Goal: Task Accomplishment & Management: Complete application form

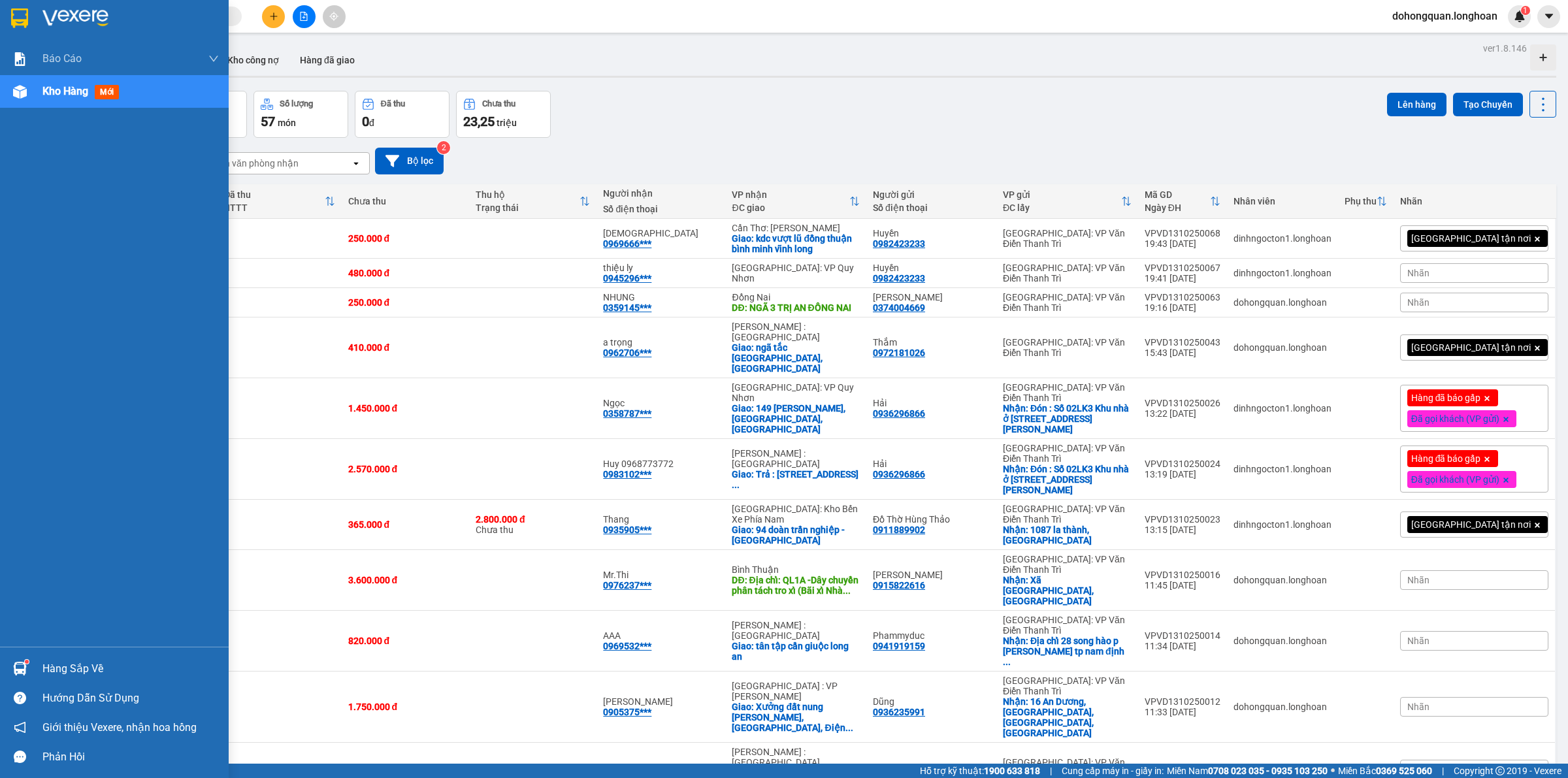
click at [23, 20] on img at bounding box center [19, 18] width 17 height 20
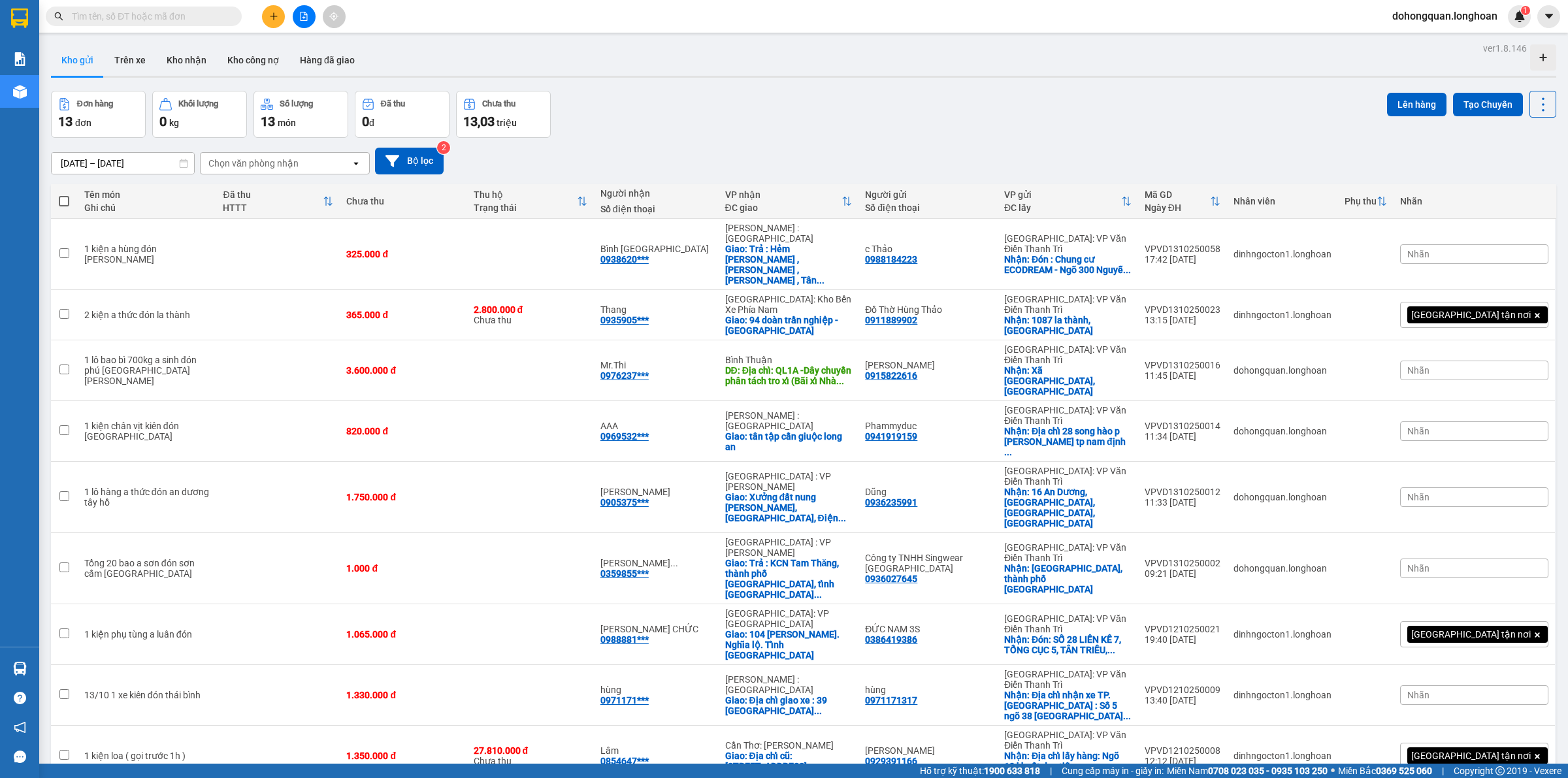
click at [124, 20] on input "text" at bounding box center [148, 16] width 154 height 14
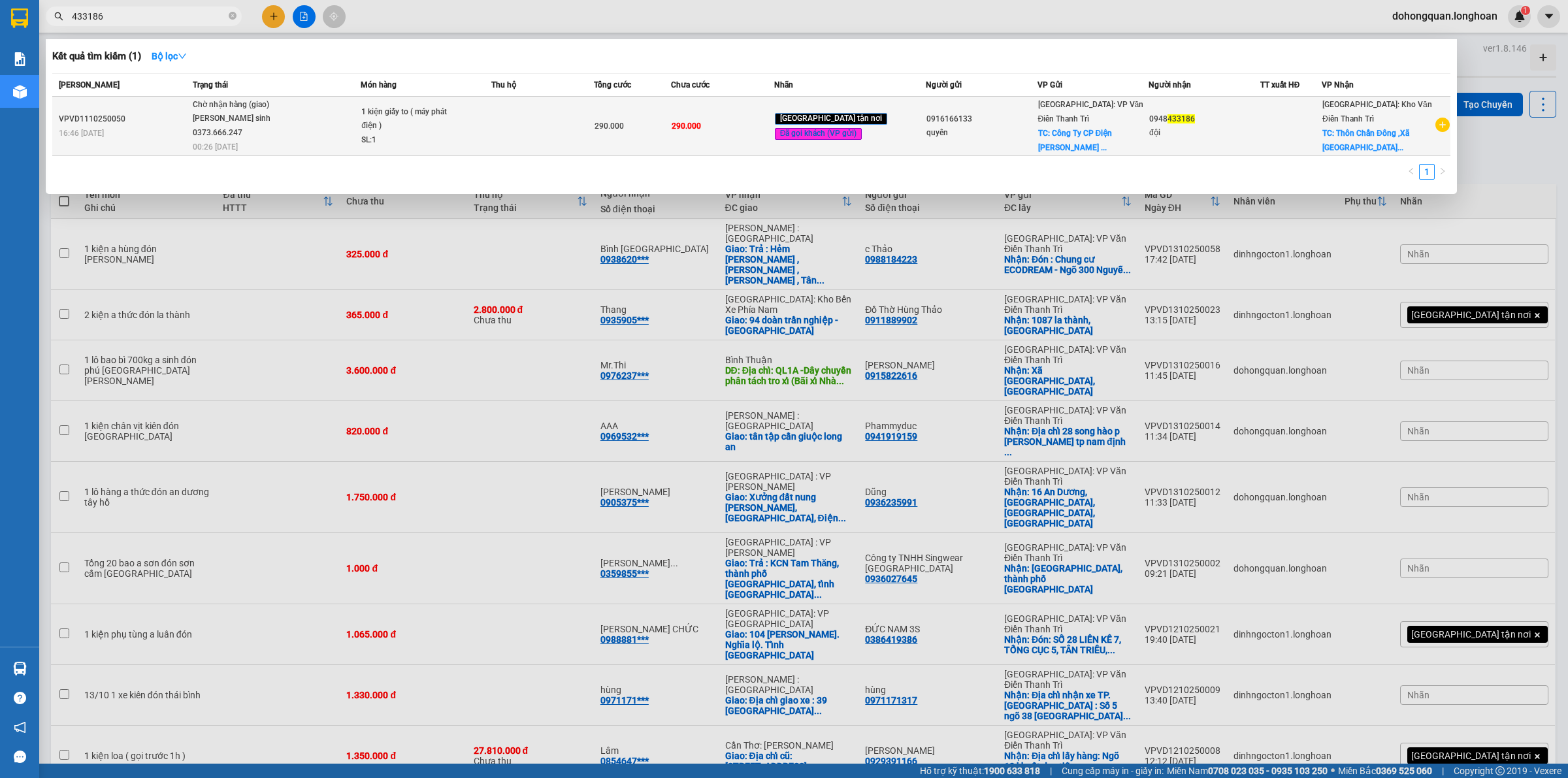
type input "433186"
click at [348, 116] on span "Chờ nhận hàng (giao) Vũ văn sinh 0373.666.247 00:26 - 13/10" at bounding box center [277, 125] width 167 height 54
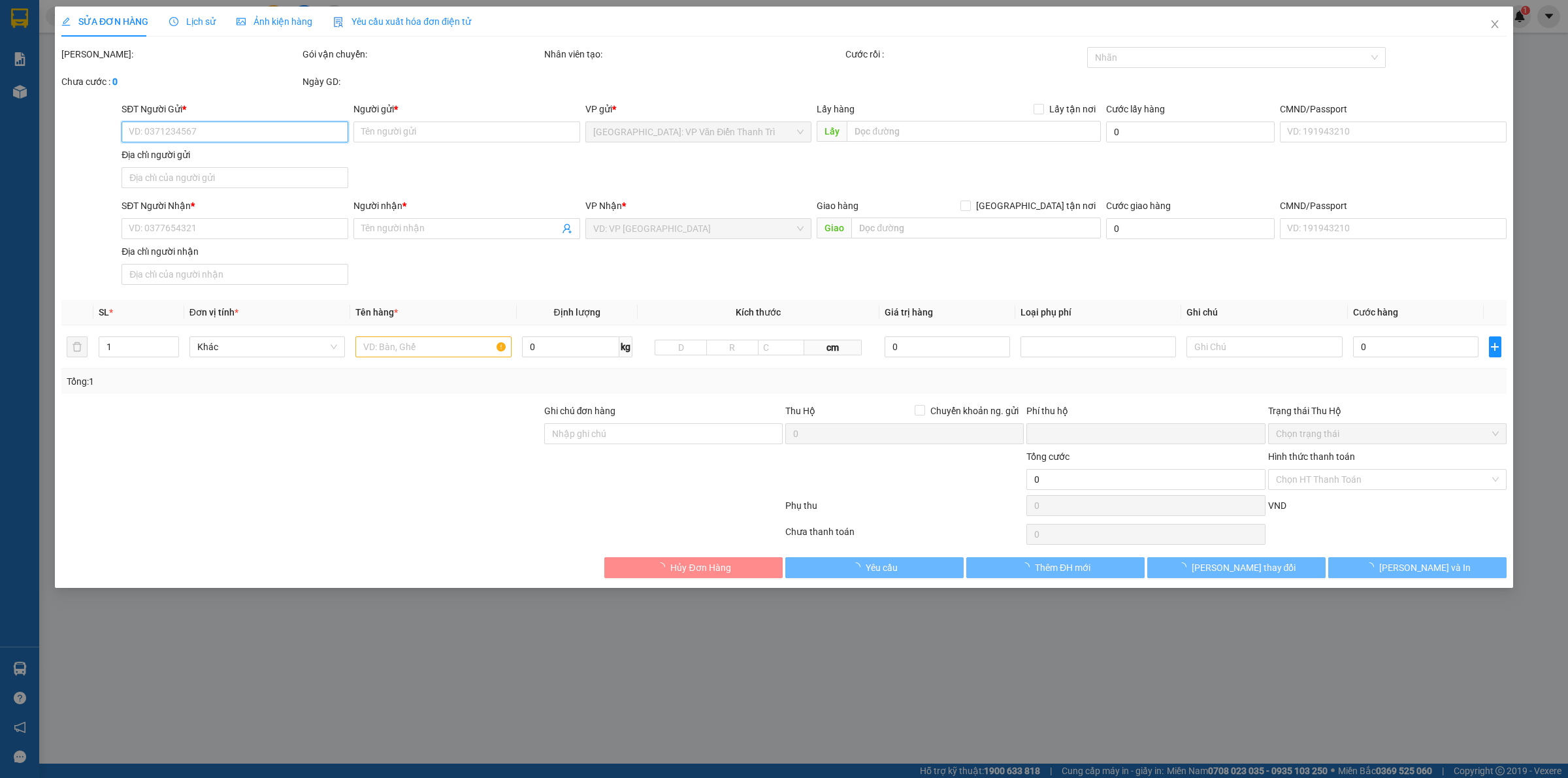
type input "0916166133"
type input "quyên"
checkbox input "true"
type input "Công Ty CP Điện Máy Hoàng Long, địa chỉ Hải Âu 09 - SP3C-01 Vinhomes Ocean Park…"
type input "0948433186"
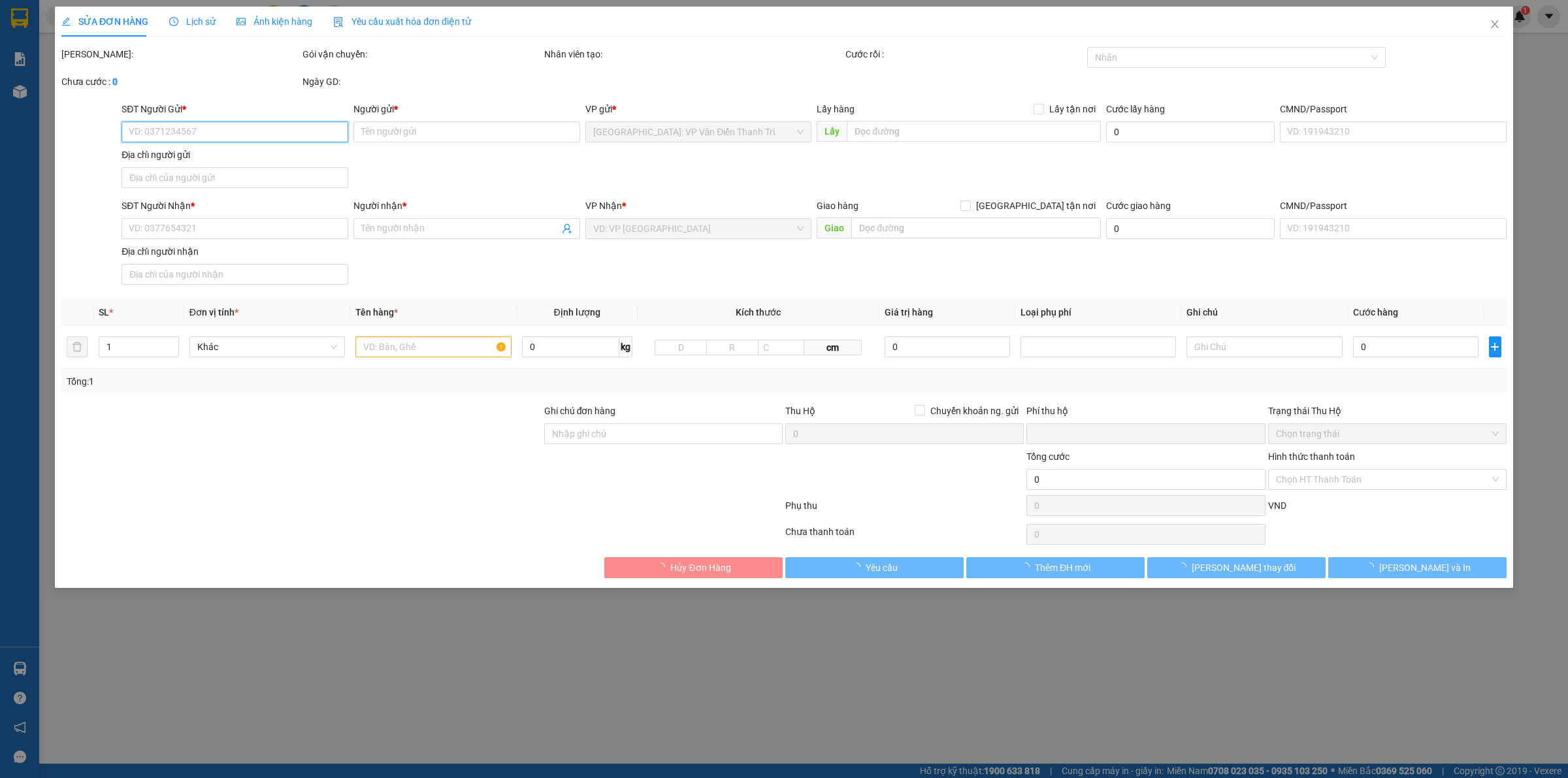
type input "đội"
checkbox input "true"
type input "Thôn Chấn Đông ,Xã Hoàn Long, yên mỹ Hưng Yên,"
type input "HÀNG DỄ MÓP MÉO CHÚ Ý BỐC XẾP NHẸ TAY KHÔNG ĐÈ HÀNG ( KHÔNG ĐỀN GIÁ TRỊ HÀNG )"
type input "0"
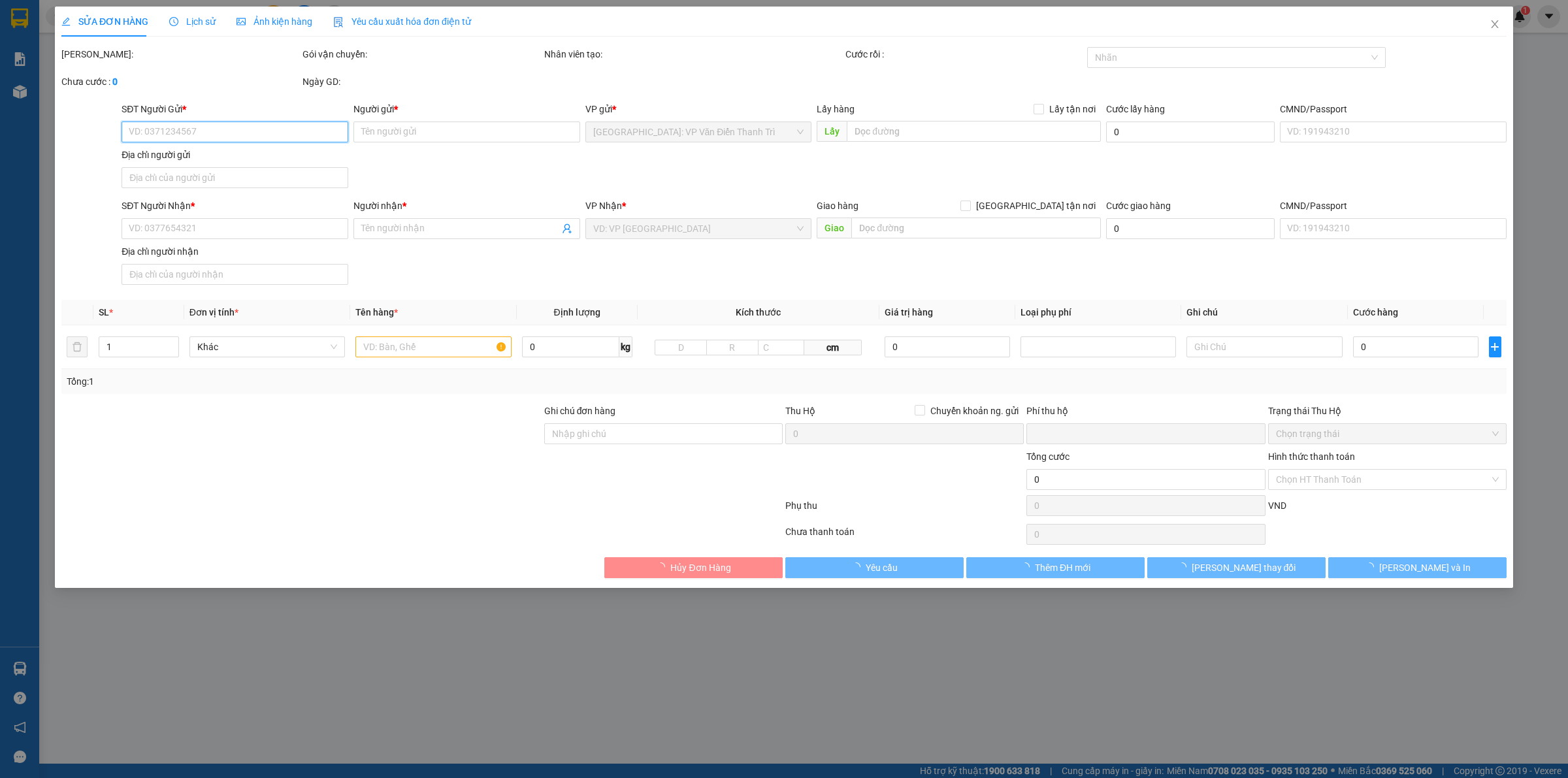
type input "290.000"
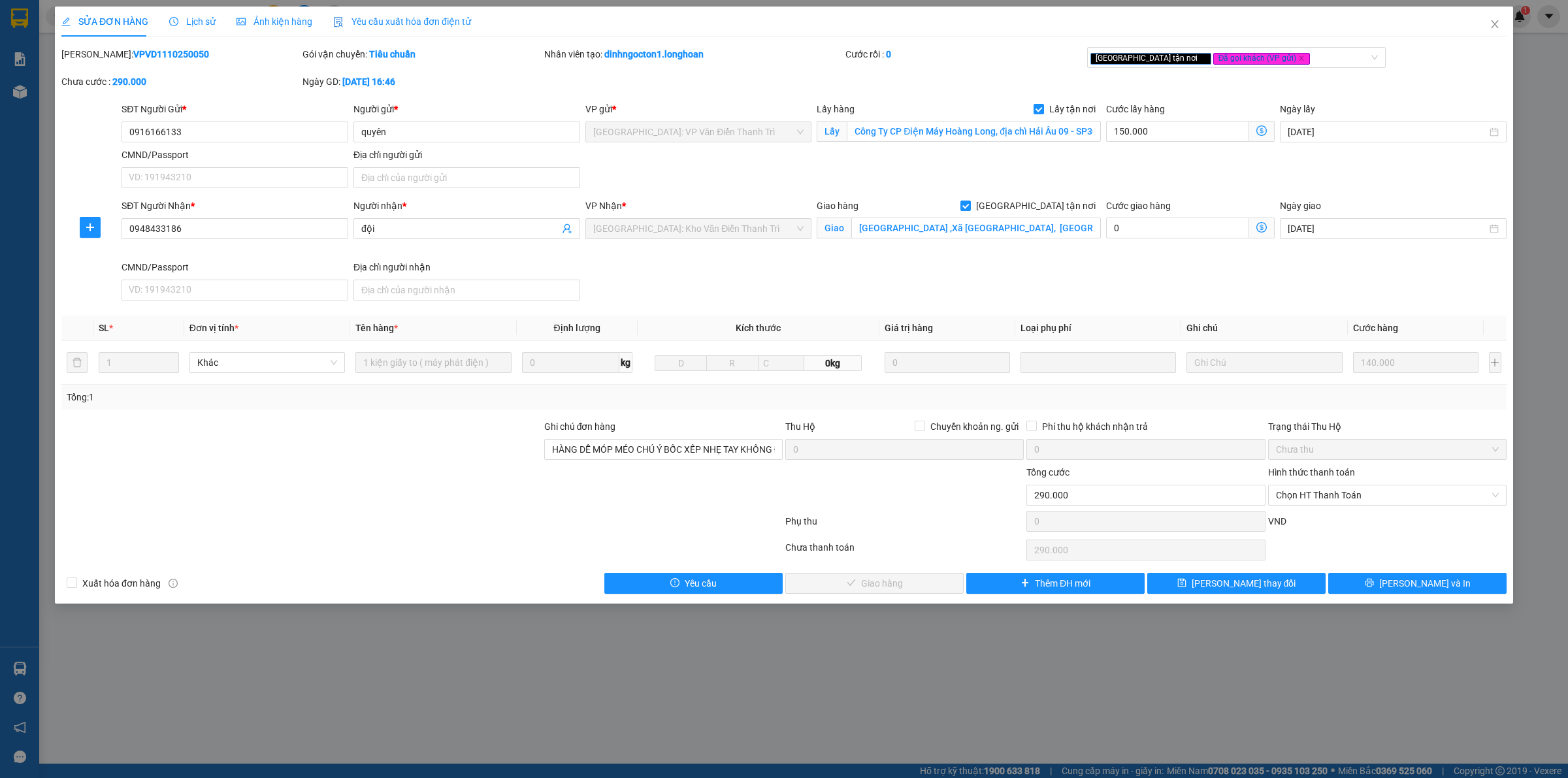
click at [217, 20] on div "SỬA ĐƠN HÀNG Lịch sử Ảnh kiện hàng Yêu cầu xuất hóa đơn điện tử" at bounding box center [266, 22] width 410 height 30
click at [210, 21] on span "Lịch sử" at bounding box center [192, 21] width 47 height 10
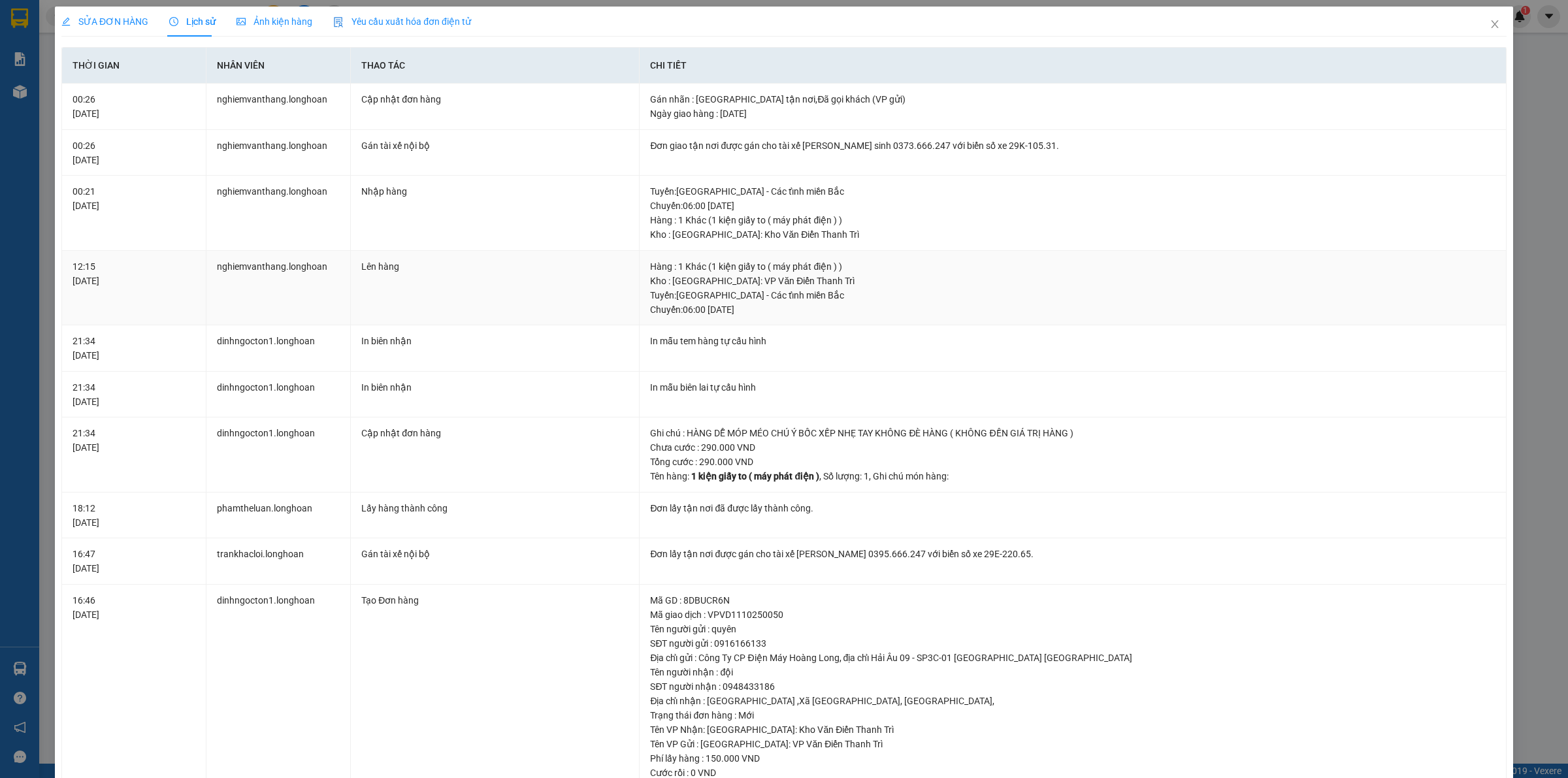
drag, startPoint x: 755, startPoint y: 260, endPoint x: 1137, endPoint y: 263, distance: 382.0
click at [1137, 263] on tbody "00:26 13/10/2025 nghiemvanthang.longhoan Cập nhật đơn hàng Gán nhãn : Giao tậ…" at bounding box center [784, 493] width 1444 height 820
click at [1108, 270] on div "Hàng : 1 Khác (1 kiện giấy to ( máy phát điện ) )" at bounding box center [1073, 266] width 846 height 14
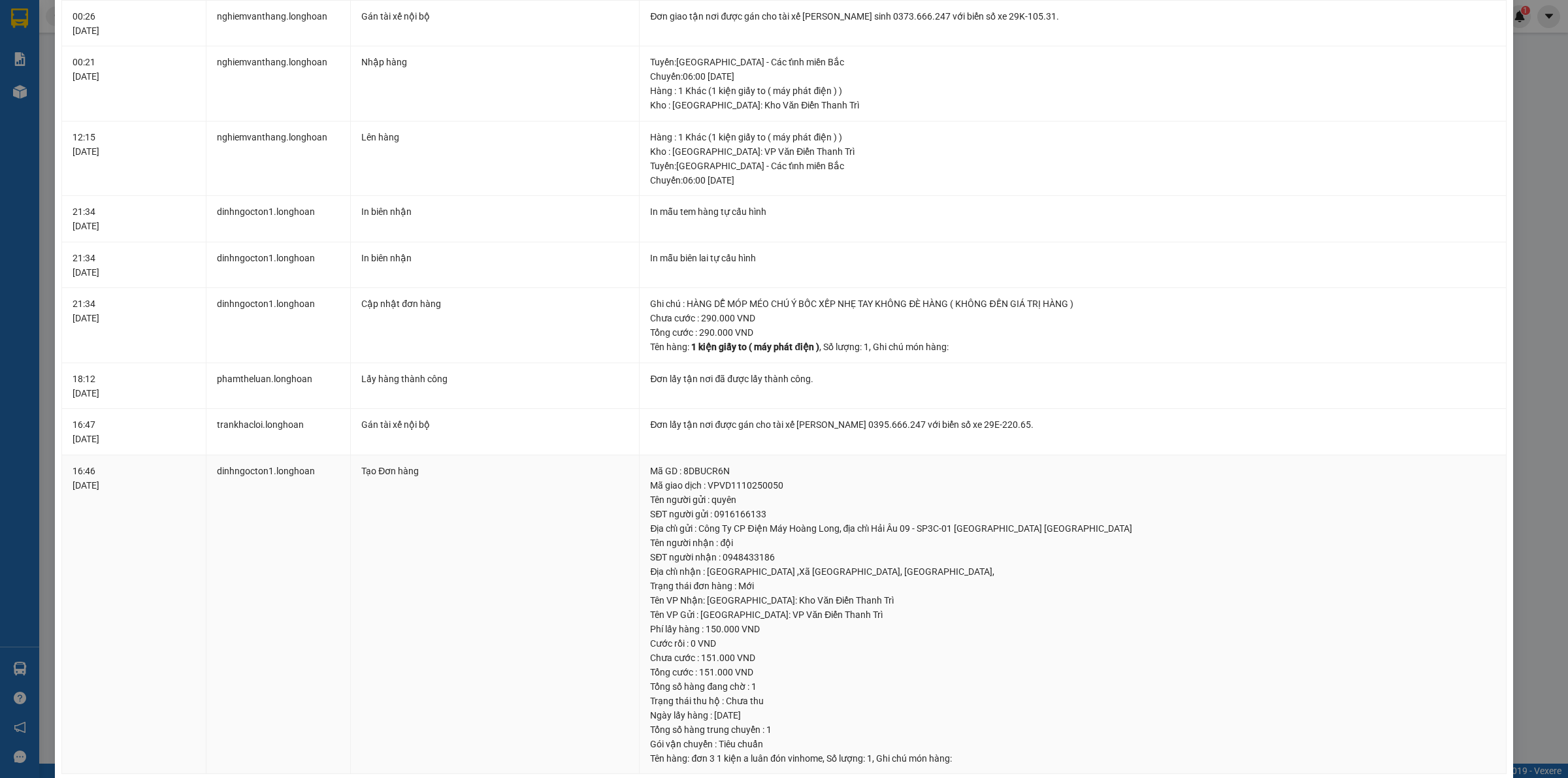
scroll to position [152, 0]
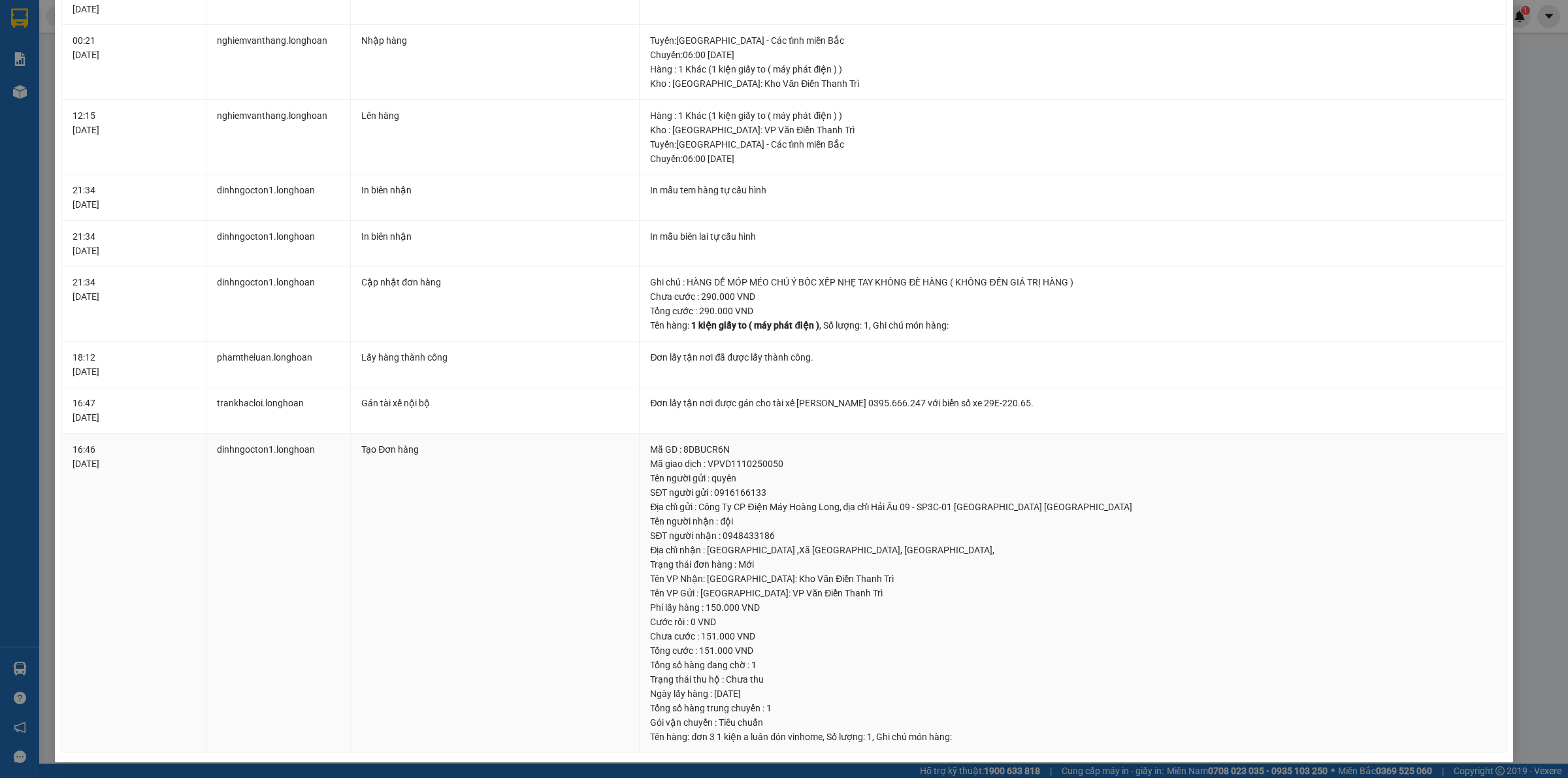
drag, startPoint x: 634, startPoint y: 605, endPoint x: 1030, endPoint y: 603, distance: 396.0
click at [1030, 603] on tr "16:46 11/10/2025 dinhngocton1.longhoan Tạo Đơn hàng Mã GD : 8DBUCR6N Mã giao dị…" at bounding box center [784, 593] width 1444 height 319
click at [1008, 602] on div "Phí lấy hàng : 150.000 VND" at bounding box center [1073, 607] width 846 height 14
click at [1530, 109] on div "SỬA ĐƠN HÀNG Lịch sử Ảnh kiện hàng Yêu cầu xuất hóa đơn điện tử Total Paid Fee …" at bounding box center [784, 389] width 1568 height 778
click at [1530, 65] on div "SỬA ĐƠN HÀNG Lịch sử Ảnh kiện hàng Yêu cầu xuất hóa đơn điện tử Total Paid Fee …" at bounding box center [784, 389] width 1568 height 778
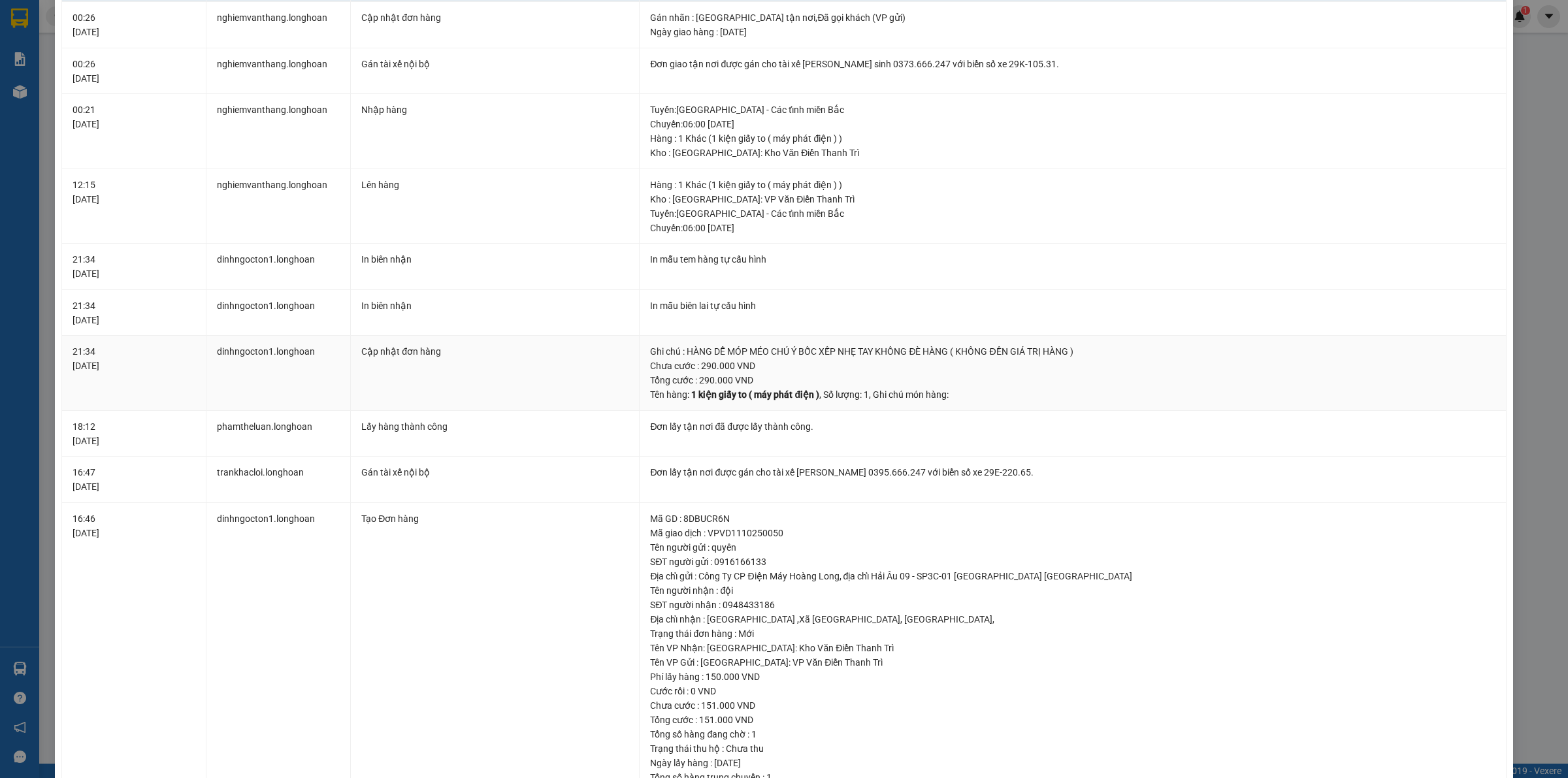
scroll to position [0, 0]
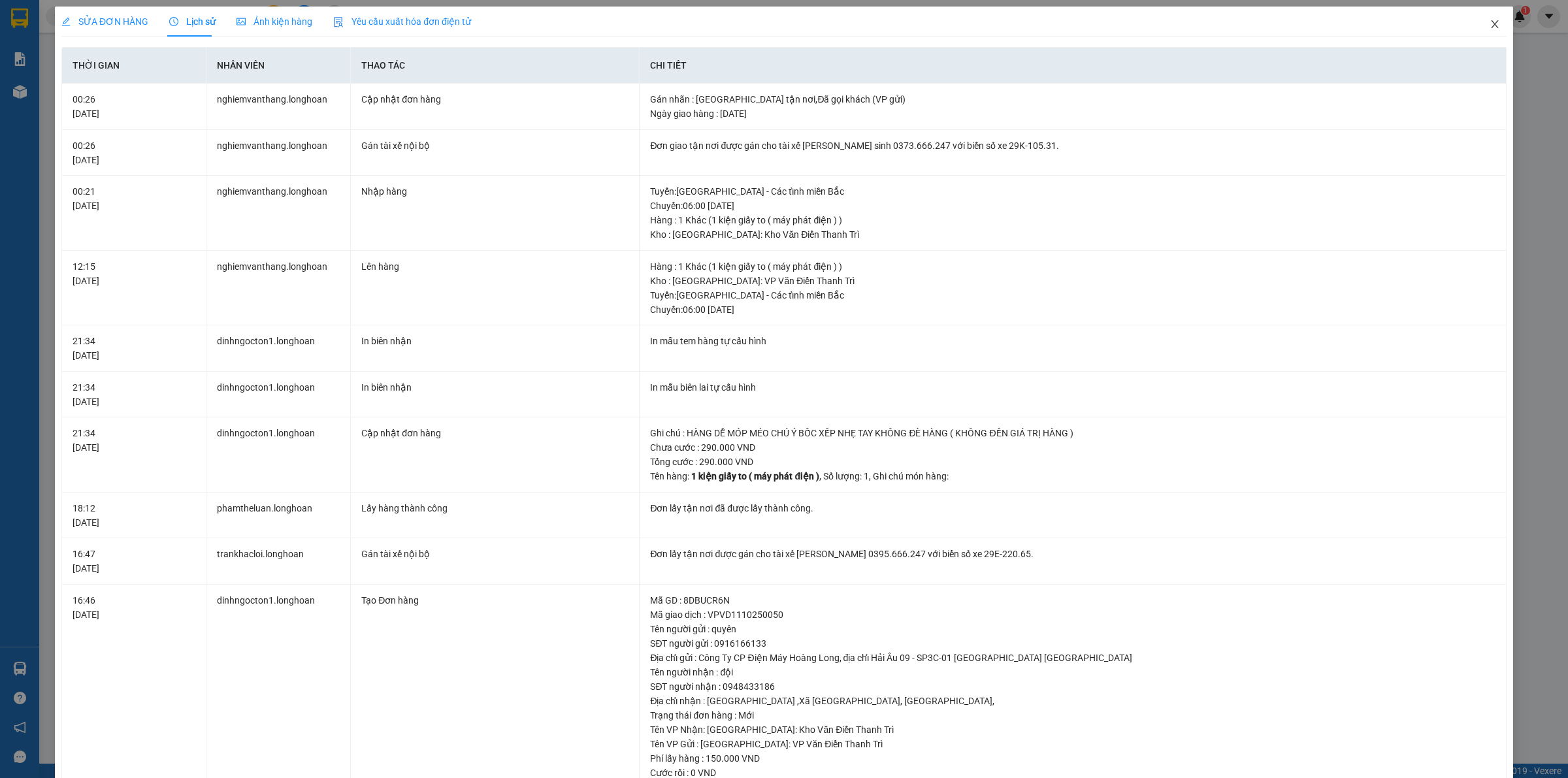
click at [1490, 30] on icon "close" at bounding box center [1494, 24] width 10 height 10
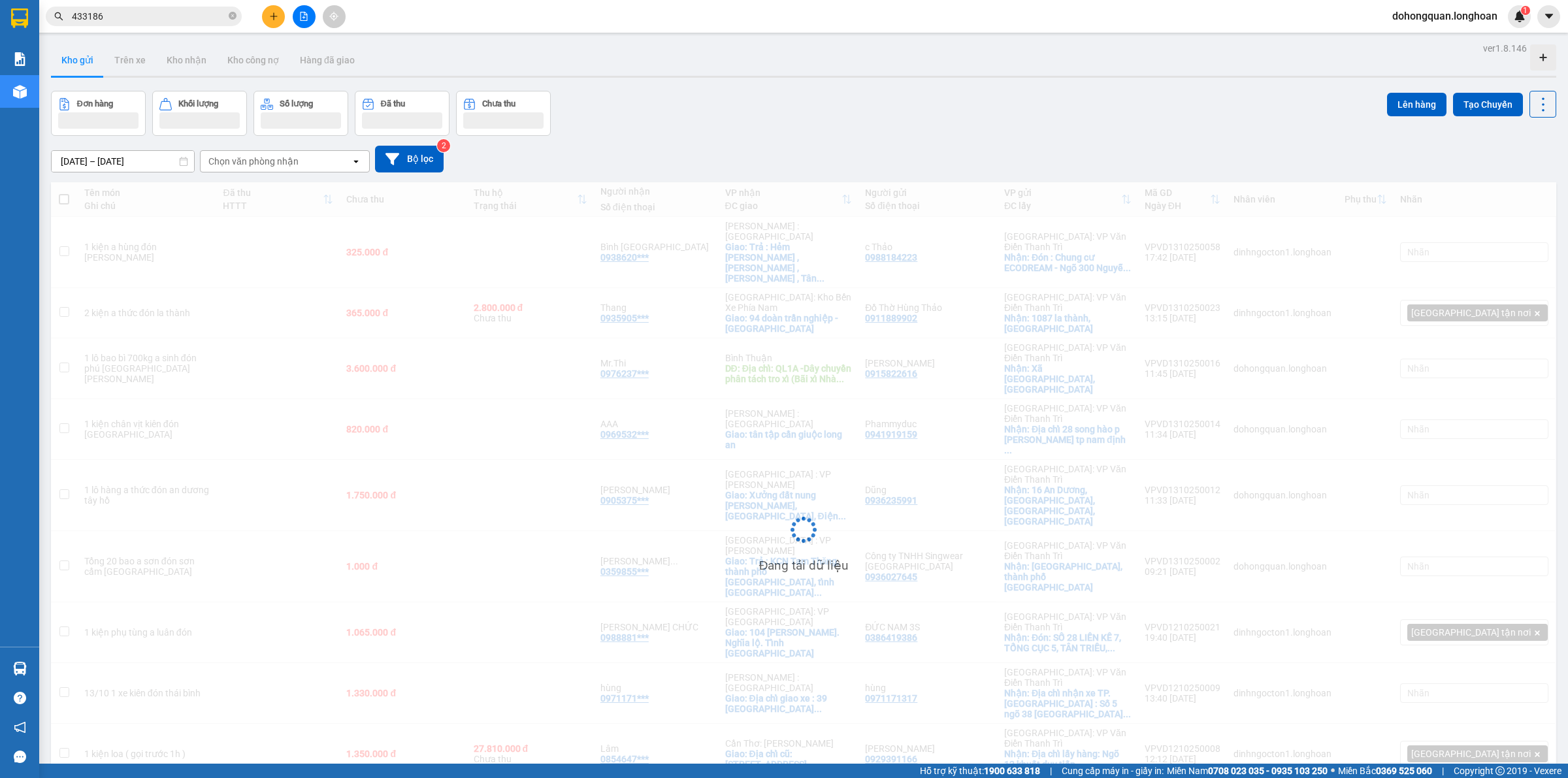
click at [1461, 15] on span "dohongquan.longhoan" at bounding box center [1444, 16] width 126 height 16
click at [1436, 39] on span "Đăng xuất" at bounding box center [1449, 40] width 101 height 14
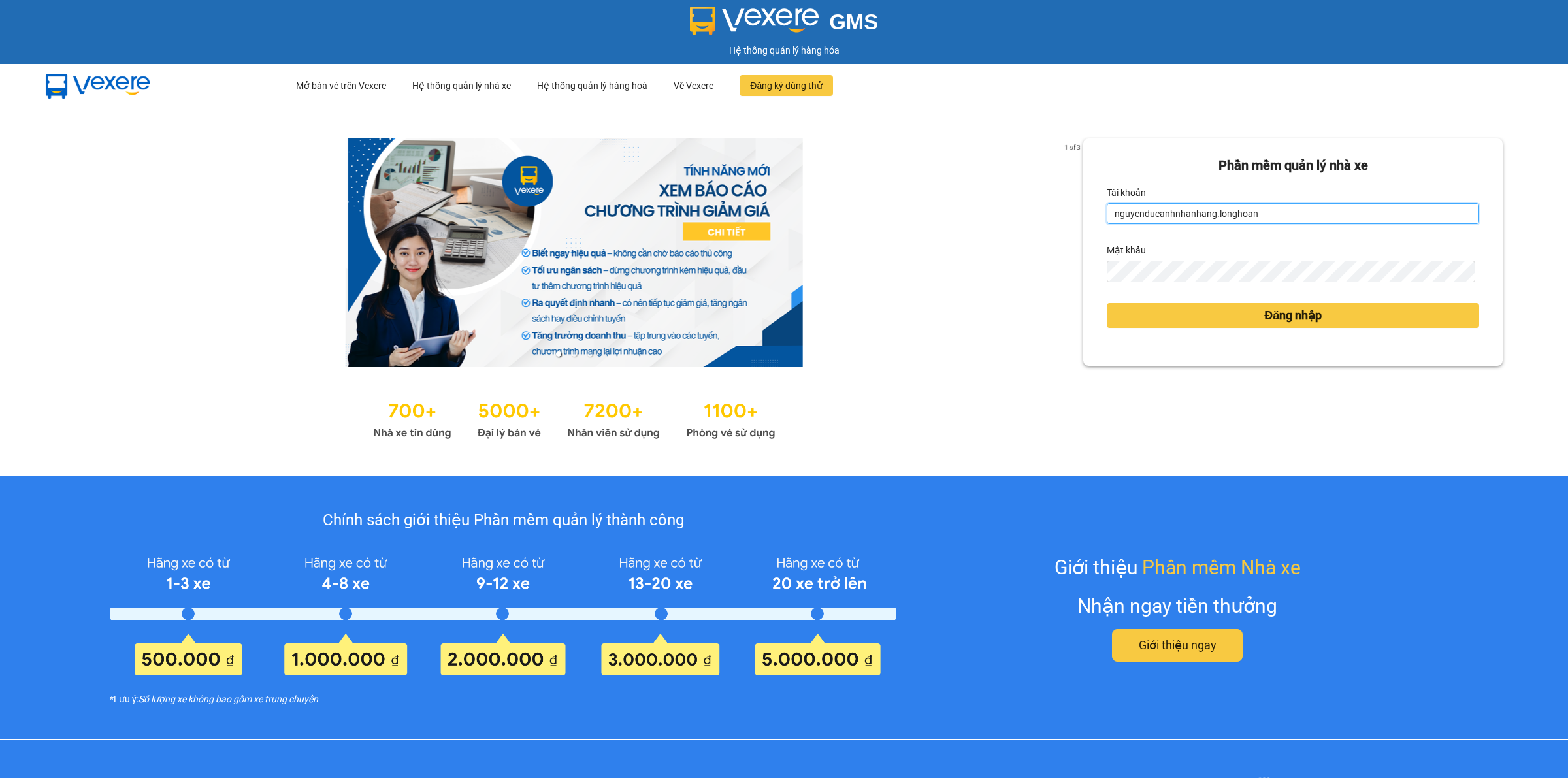
click at [1149, 213] on input "nguyenducanhnhanhang.longhoan" at bounding box center [1293, 213] width 373 height 21
type input "nghiemvanthang.longhoan"
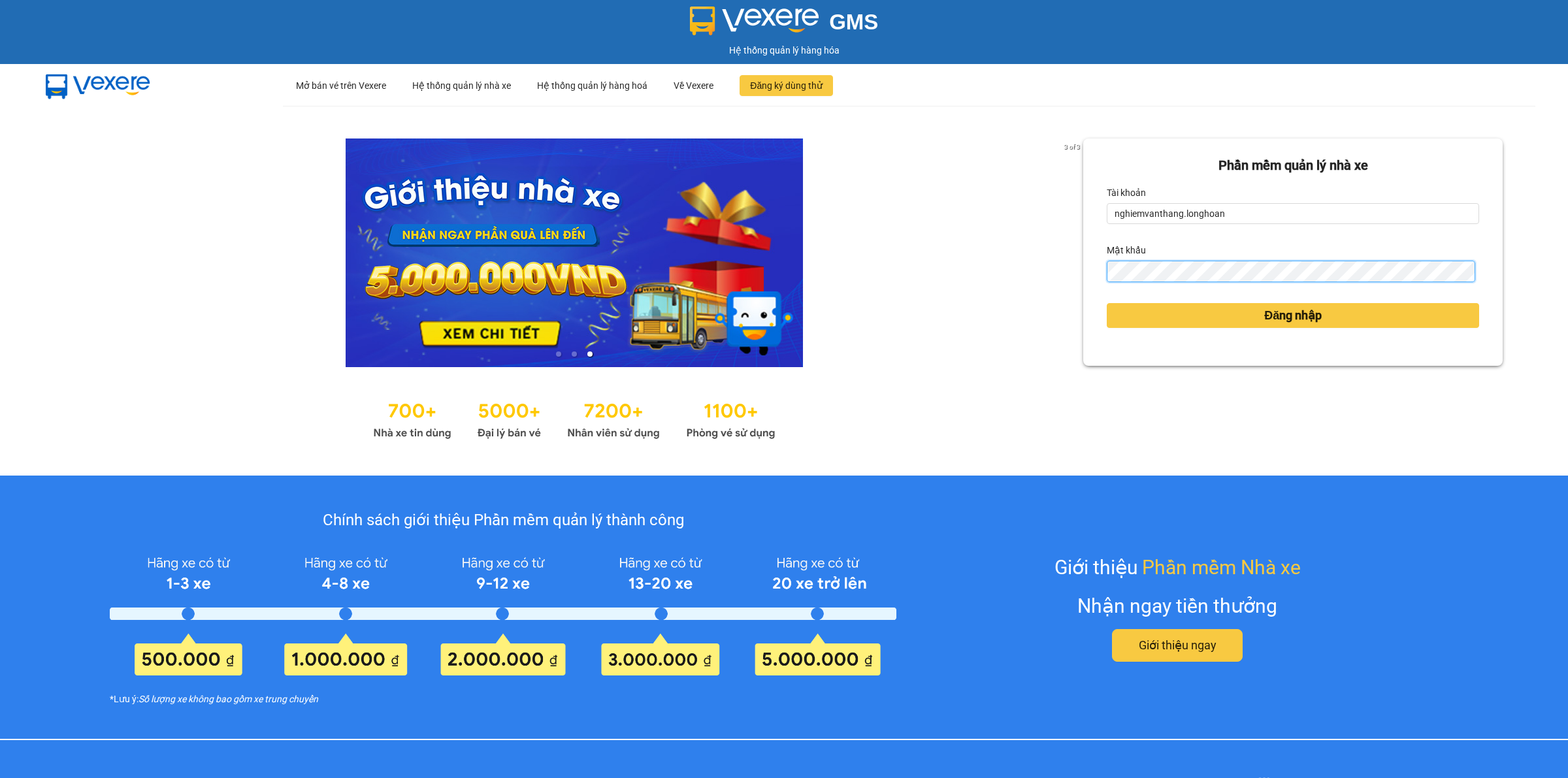
click at [1107, 303] on button "Đăng nhập" at bounding box center [1293, 315] width 373 height 25
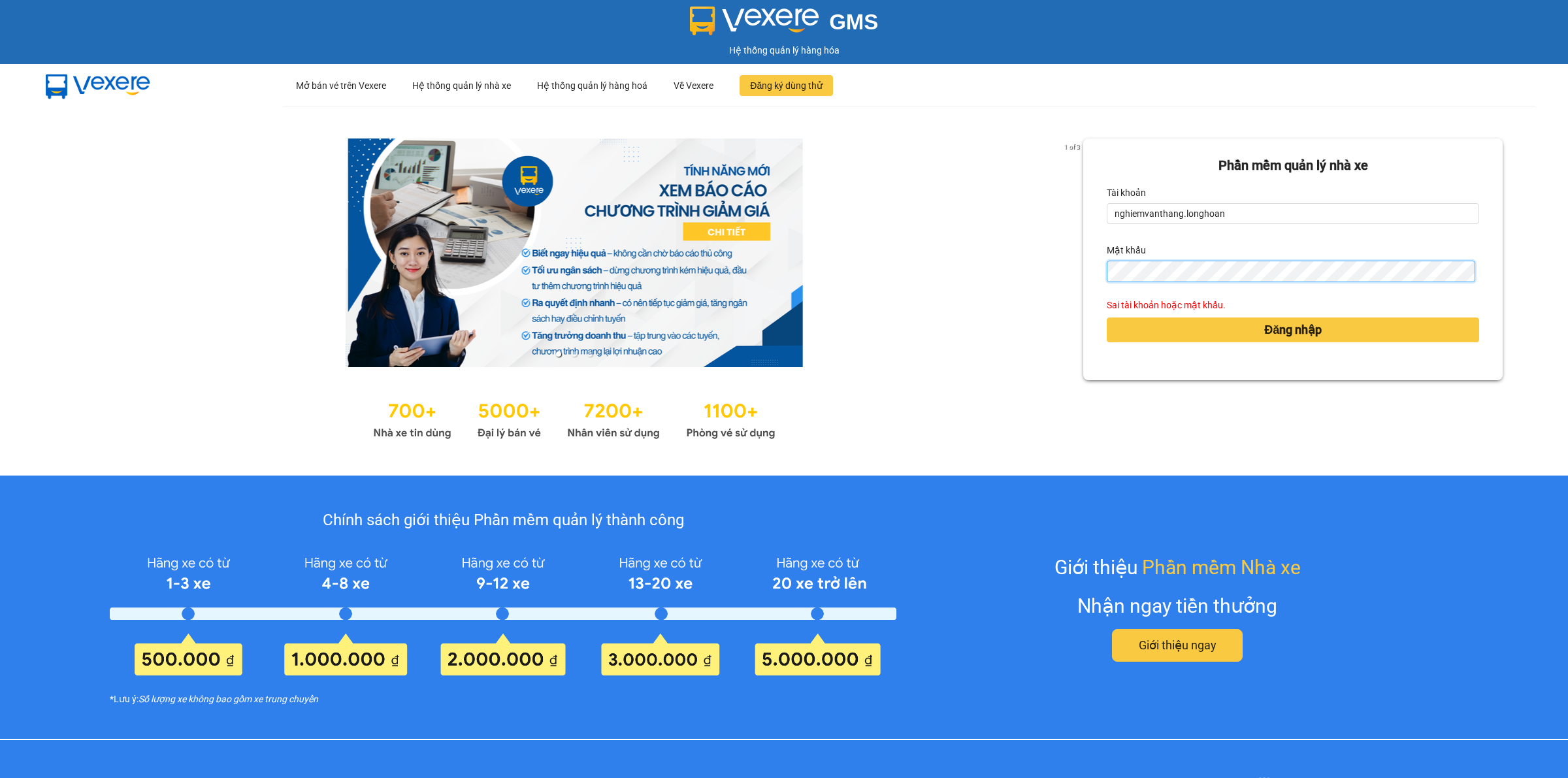
click at [1107, 317] on button "Đăng nhập" at bounding box center [1293, 329] width 373 height 25
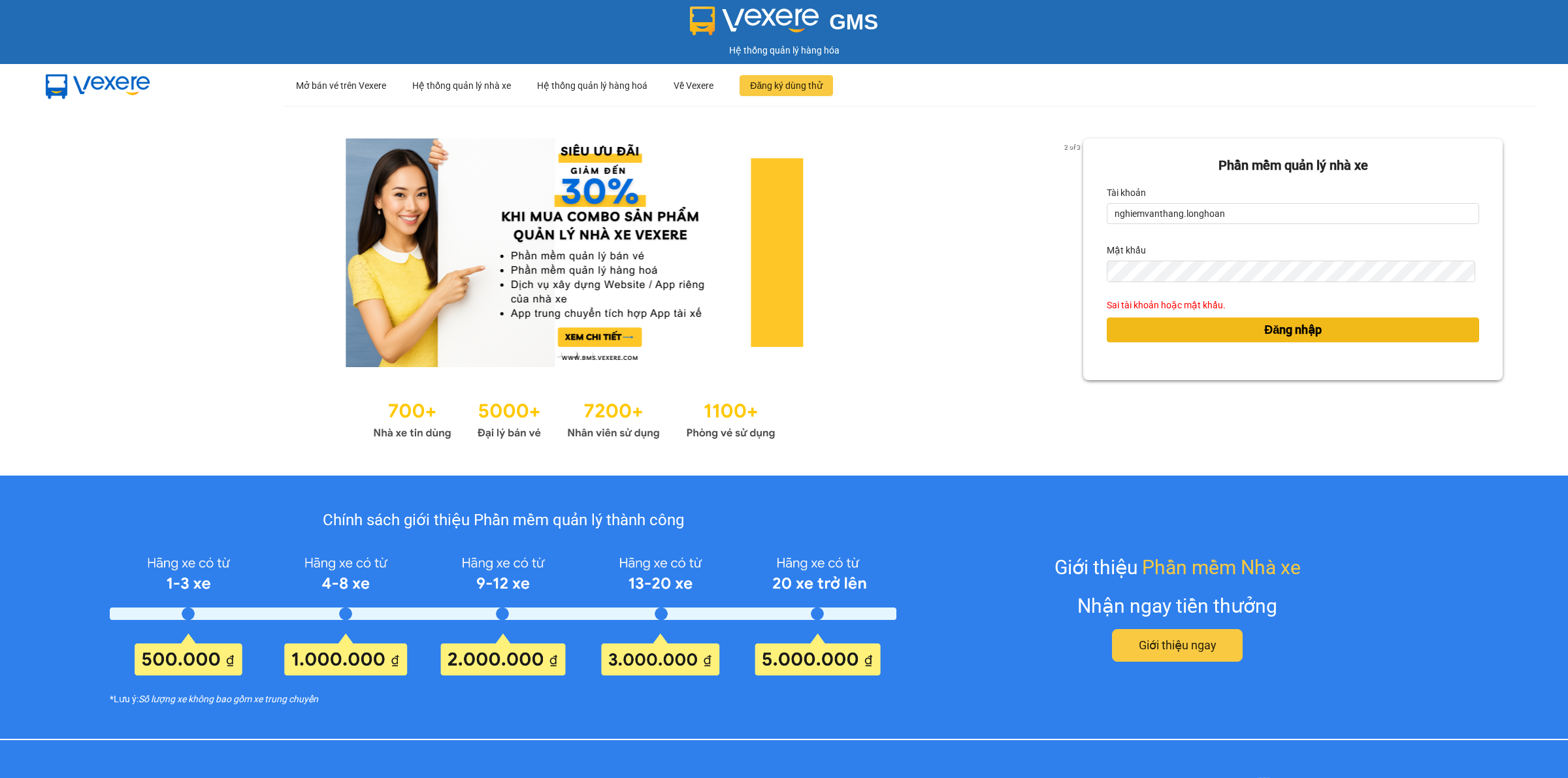
click at [1285, 323] on span "Đăng nhập" at bounding box center [1293, 329] width 57 height 18
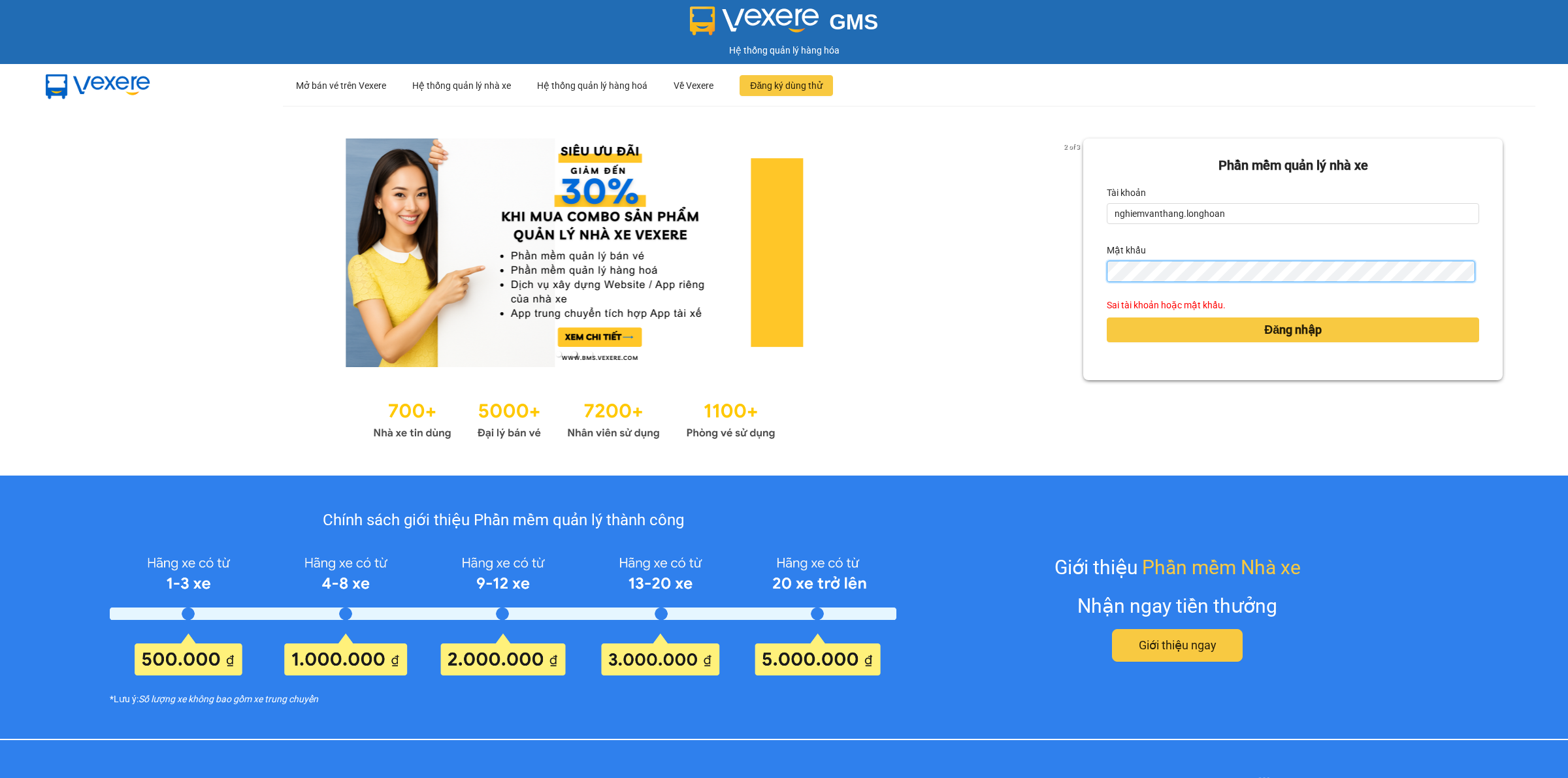
click at [1107, 317] on button "Đăng nhập" at bounding box center [1293, 329] width 373 height 25
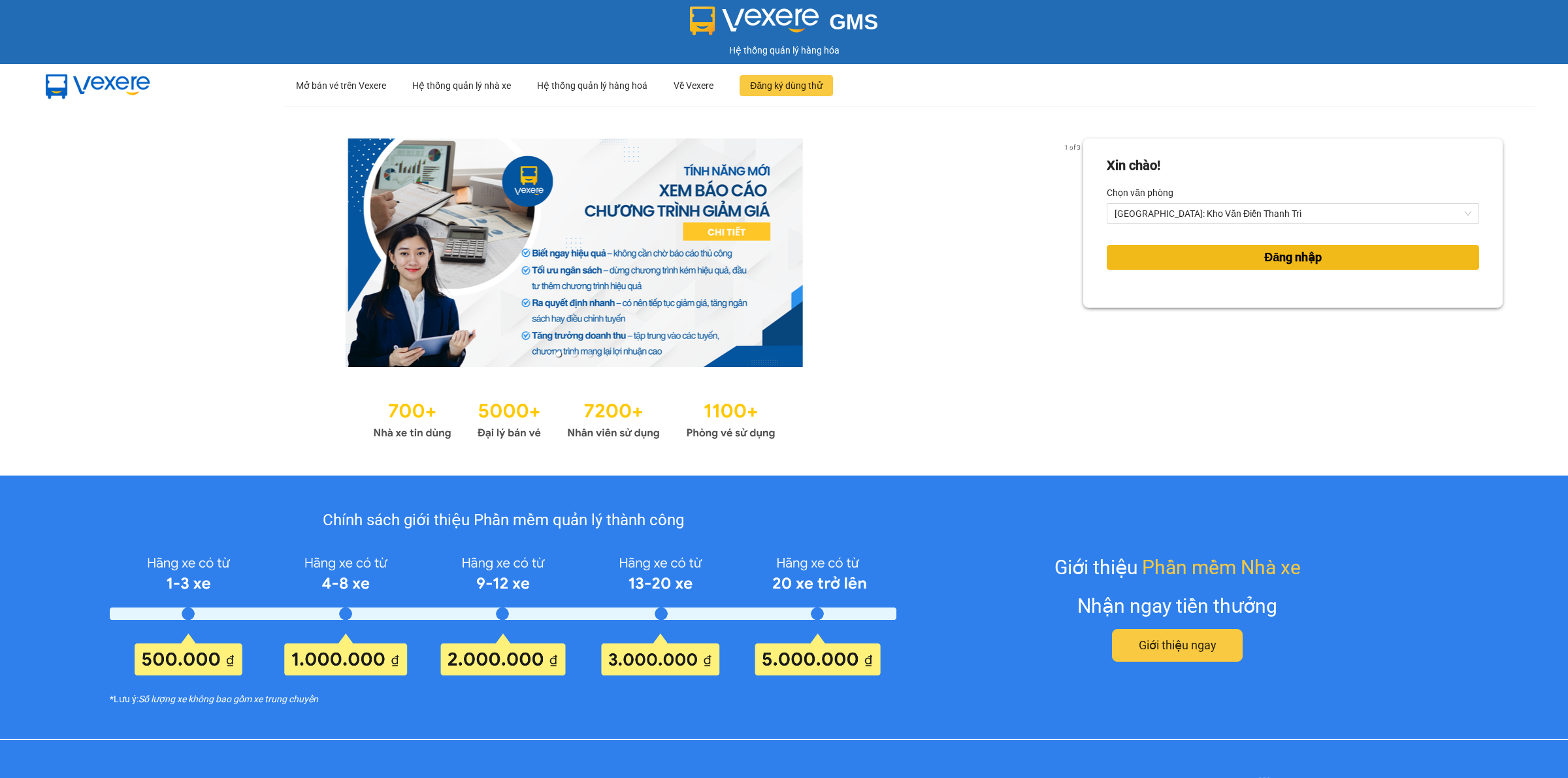
click at [1231, 259] on button "Đăng nhập" at bounding box center [1293, 257] width 373 height 25
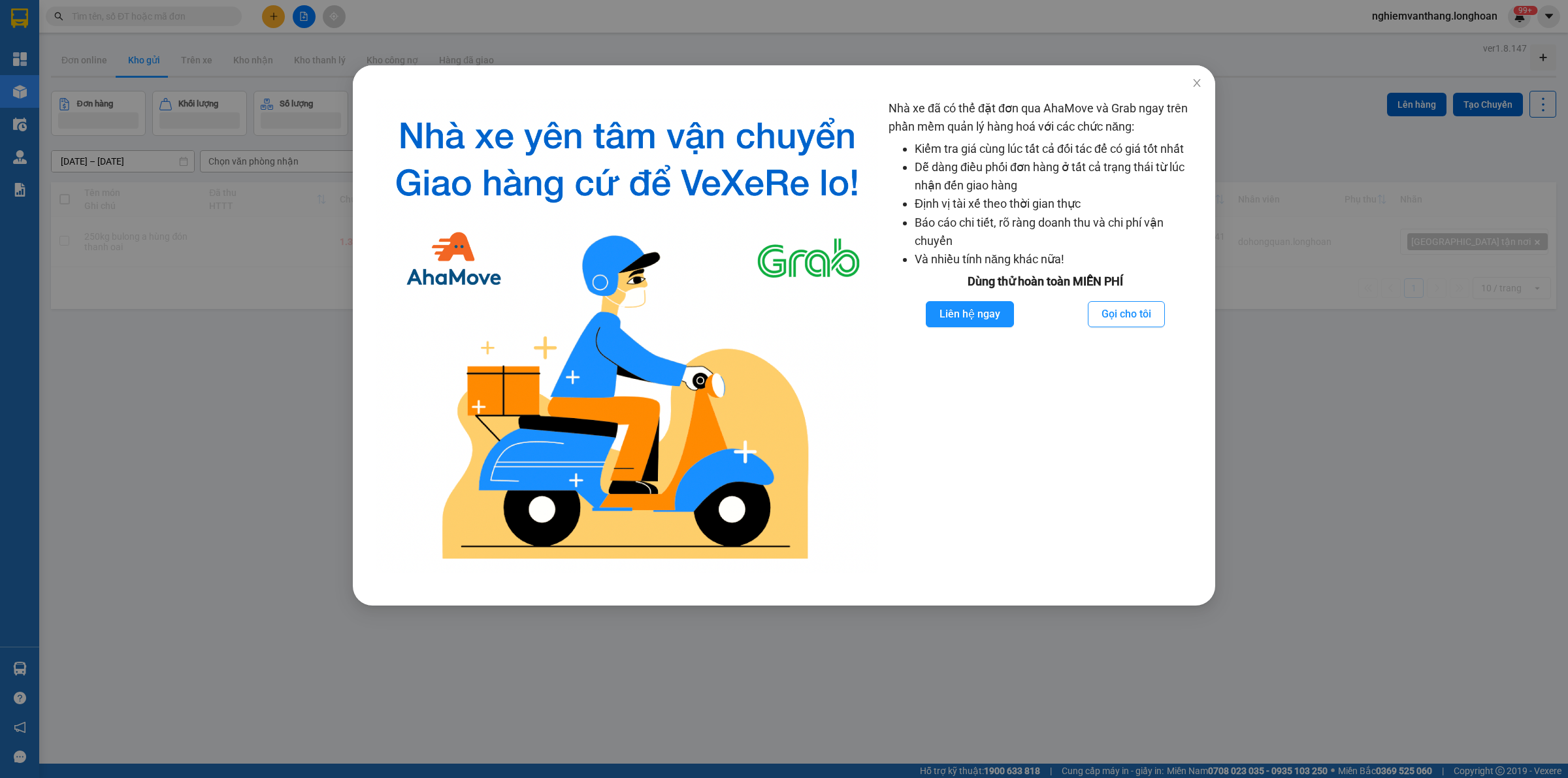
click at [175, 338] on div "Nhà xe đã có thể đặt đơn qua AhaMove và Grab ngay trên phần mềm quản lý hàng ho…" at bounding box center [784, 389] width 1568 height 778
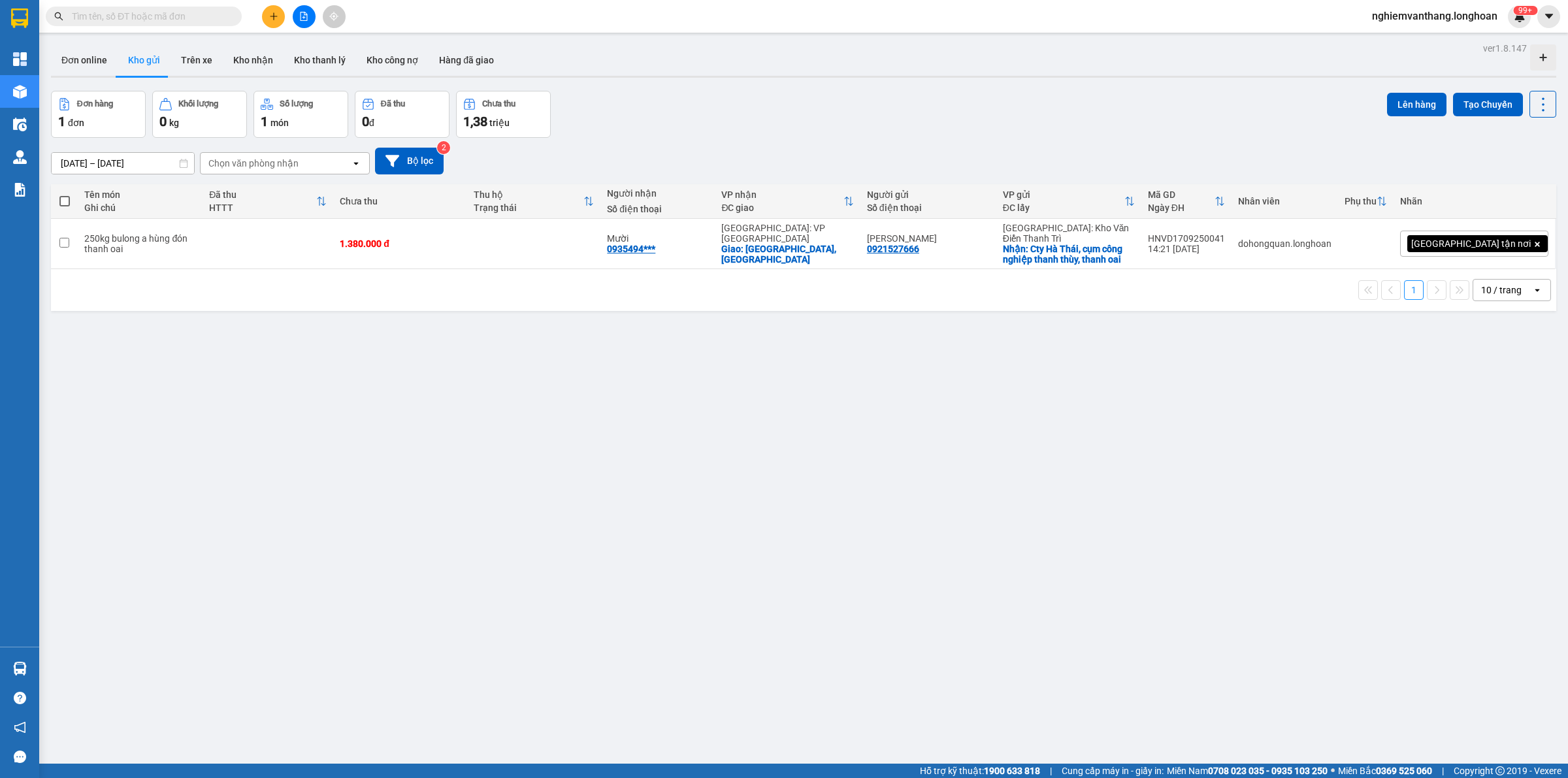
click at [83, 17] on input "text" at bounding box center [148, 16] width 154 height 14
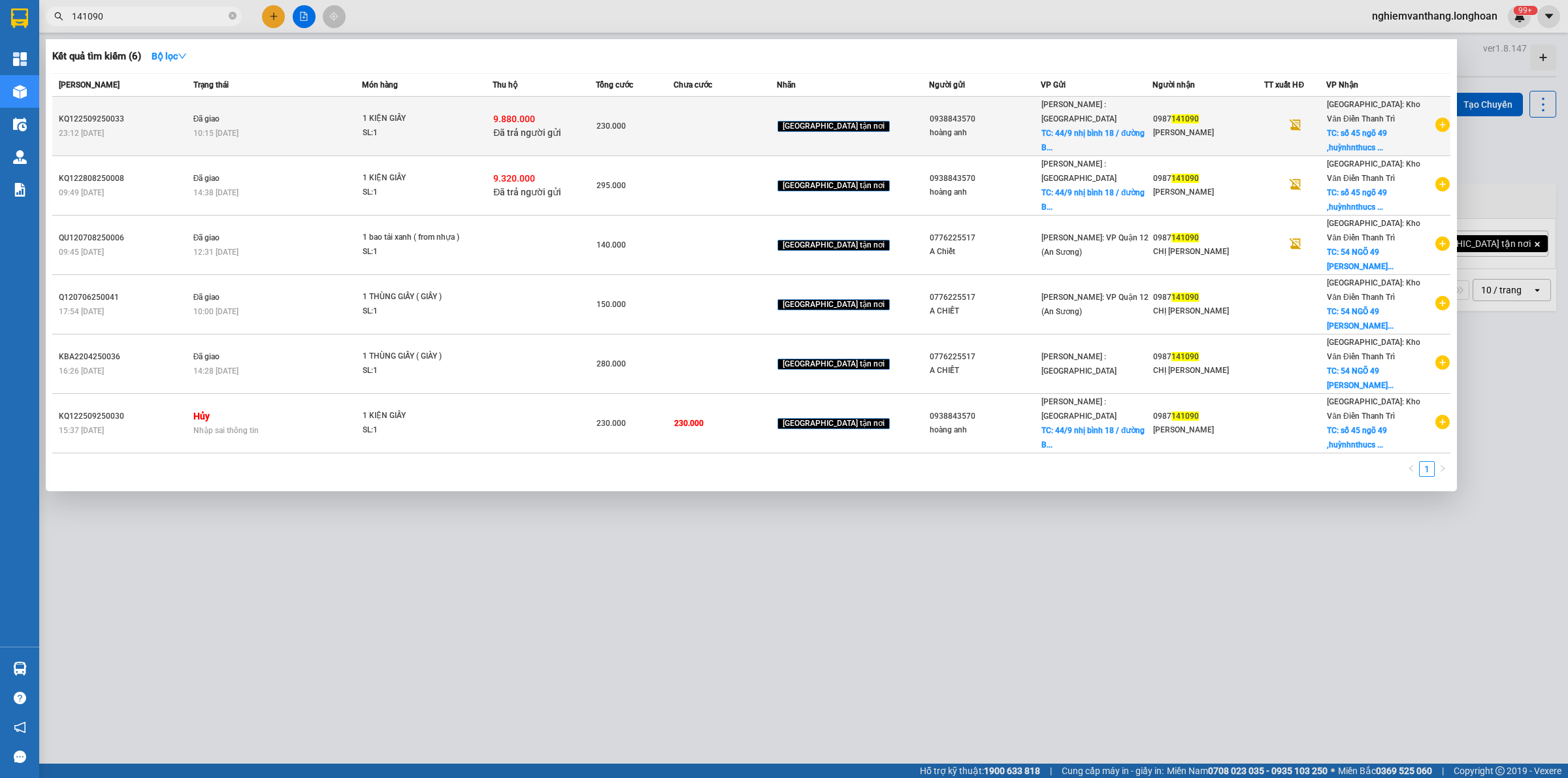
type input "141090"
click at [338, 126] on div "10:15 - 10/10" at bounding box center [277, 133] width 168 height 14
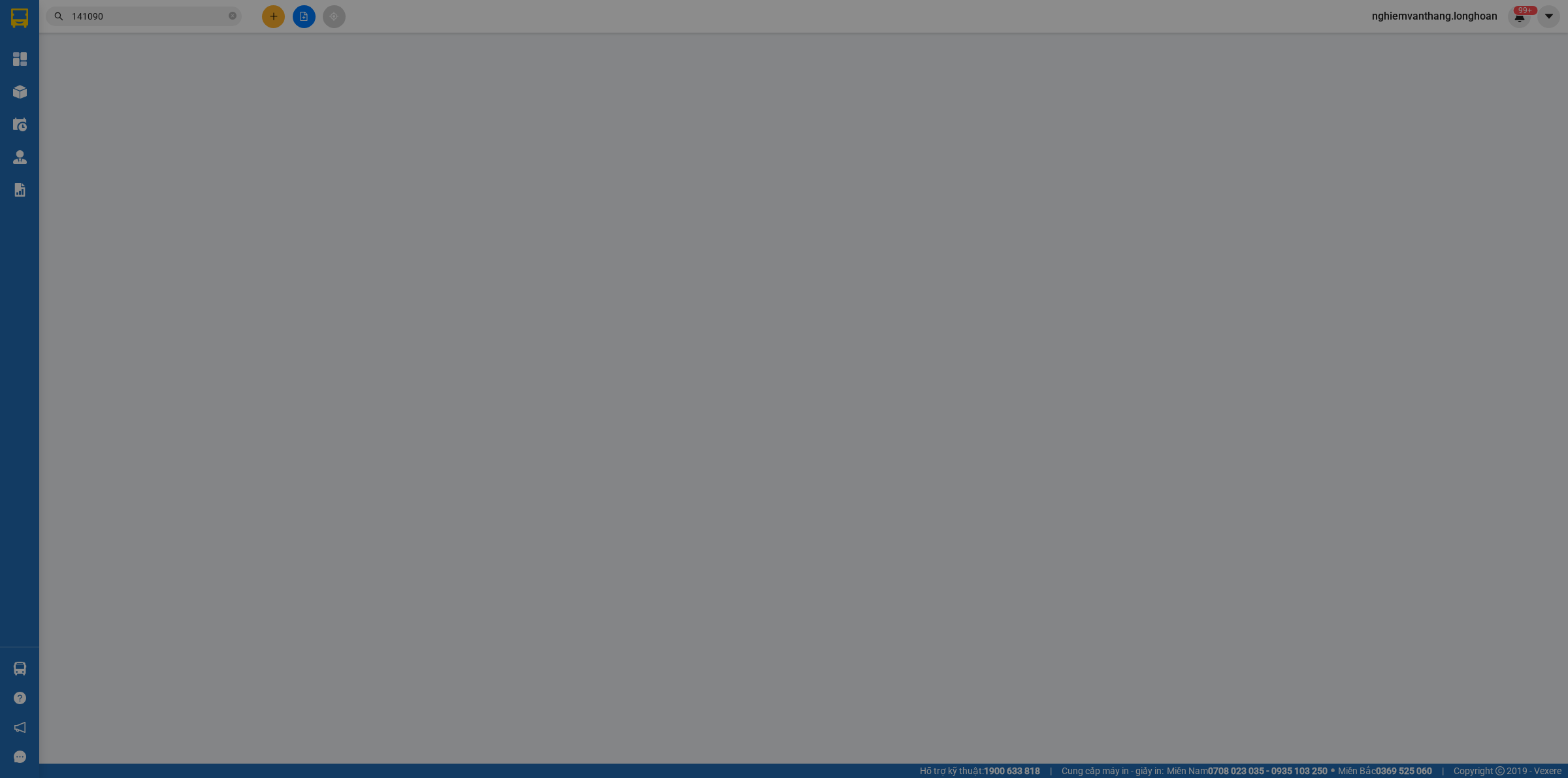
type input "0938843570"
type input "hoàng anh"
checkbox input "true"
type input "44/9 nhị bình 18 / đường Bùi công trừng. Xã nhị bình hốc môn ,hcm"
type input "65.000"
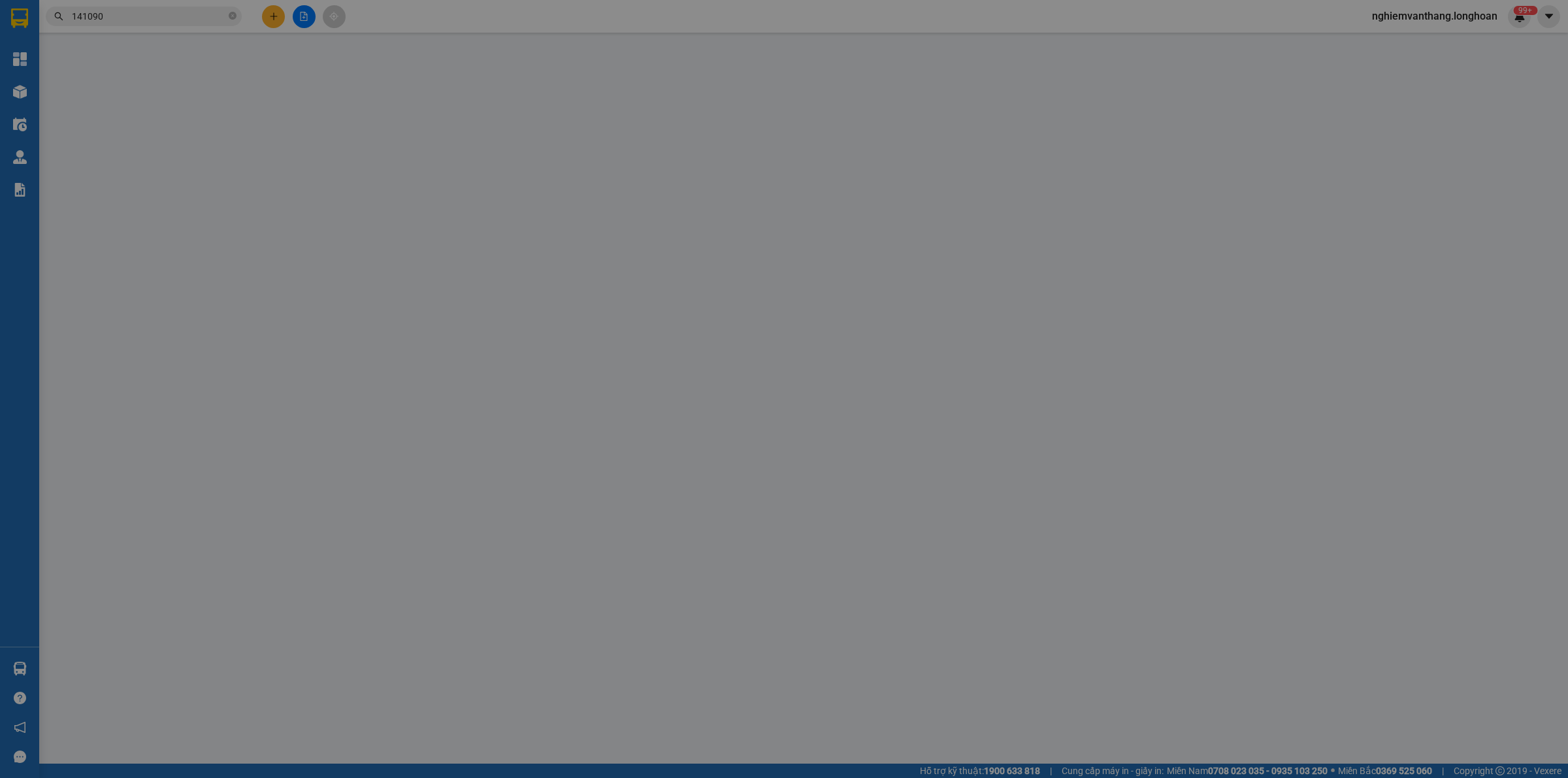
type input "0987141090"
type input "Van Lee Westman"
checkbox input "true"
type input "số 45 ngõ 49 ,huỳnhnthucs kháng,láng hạ,hn"
checkbox input "true"
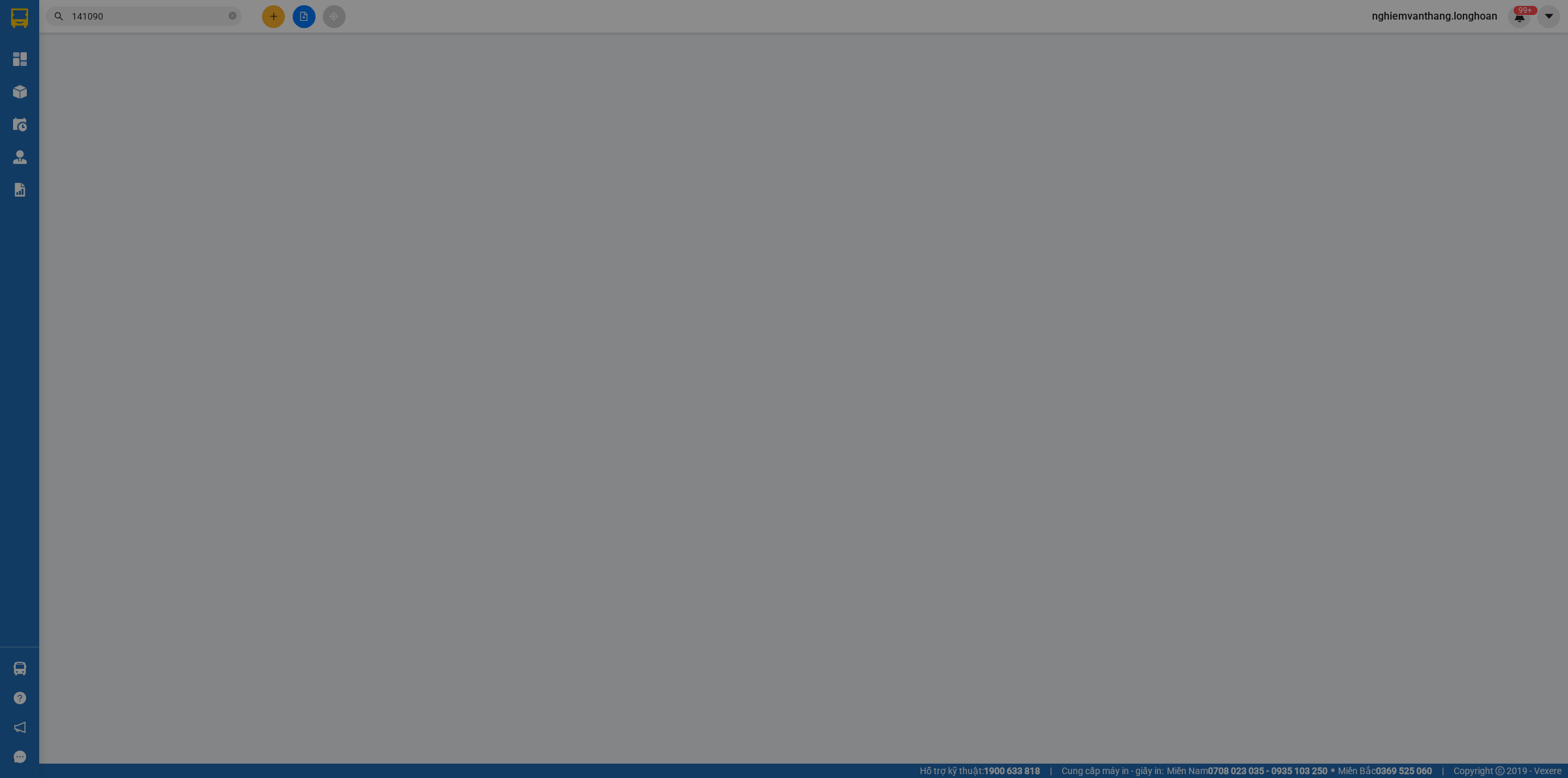
type input "9.880.000"
type input "25.000"
type input "230.000"
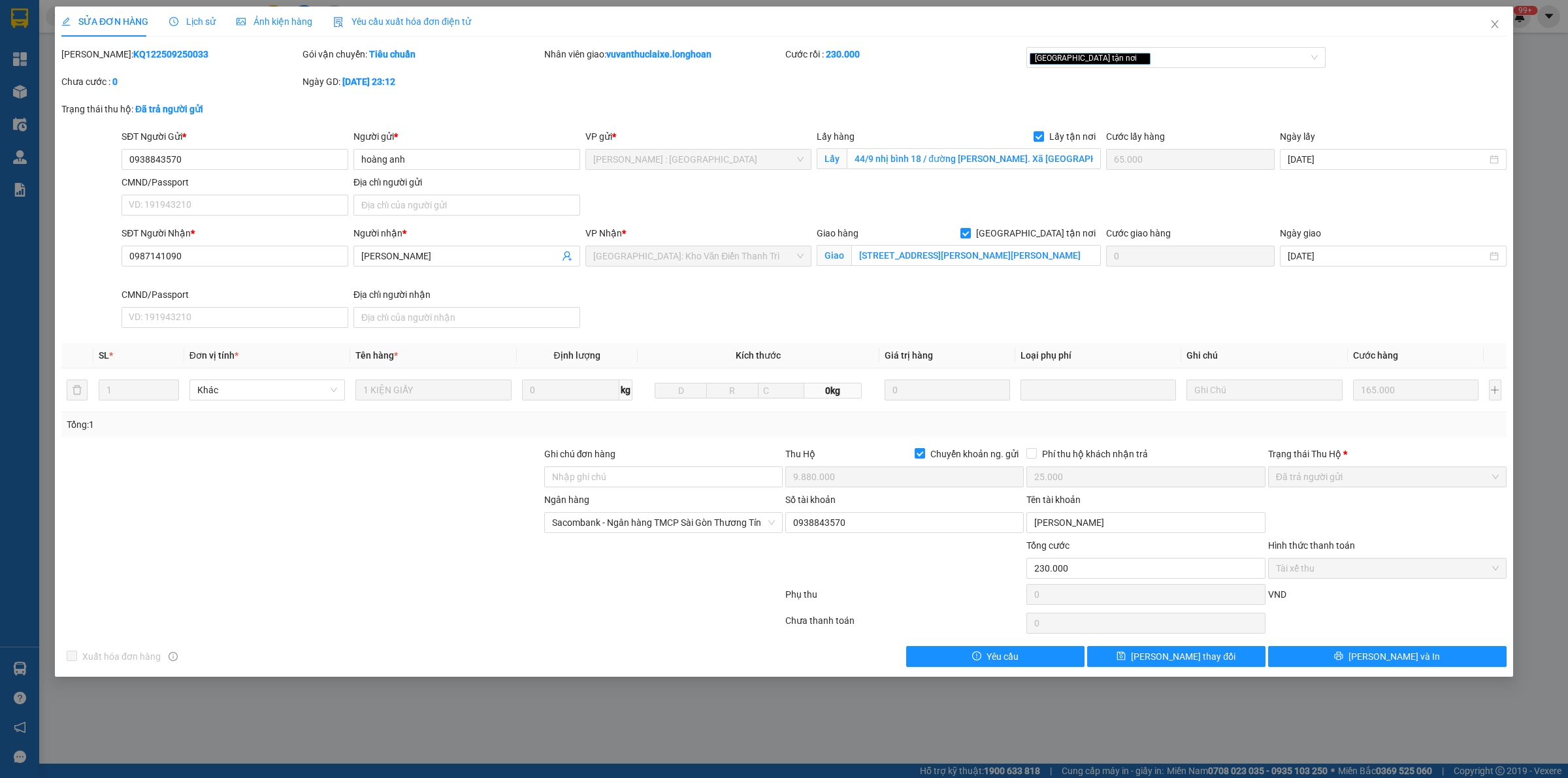
click at [185, 28] on div "Lịch sử" at bounding box center [192, 21] width 47 height 14
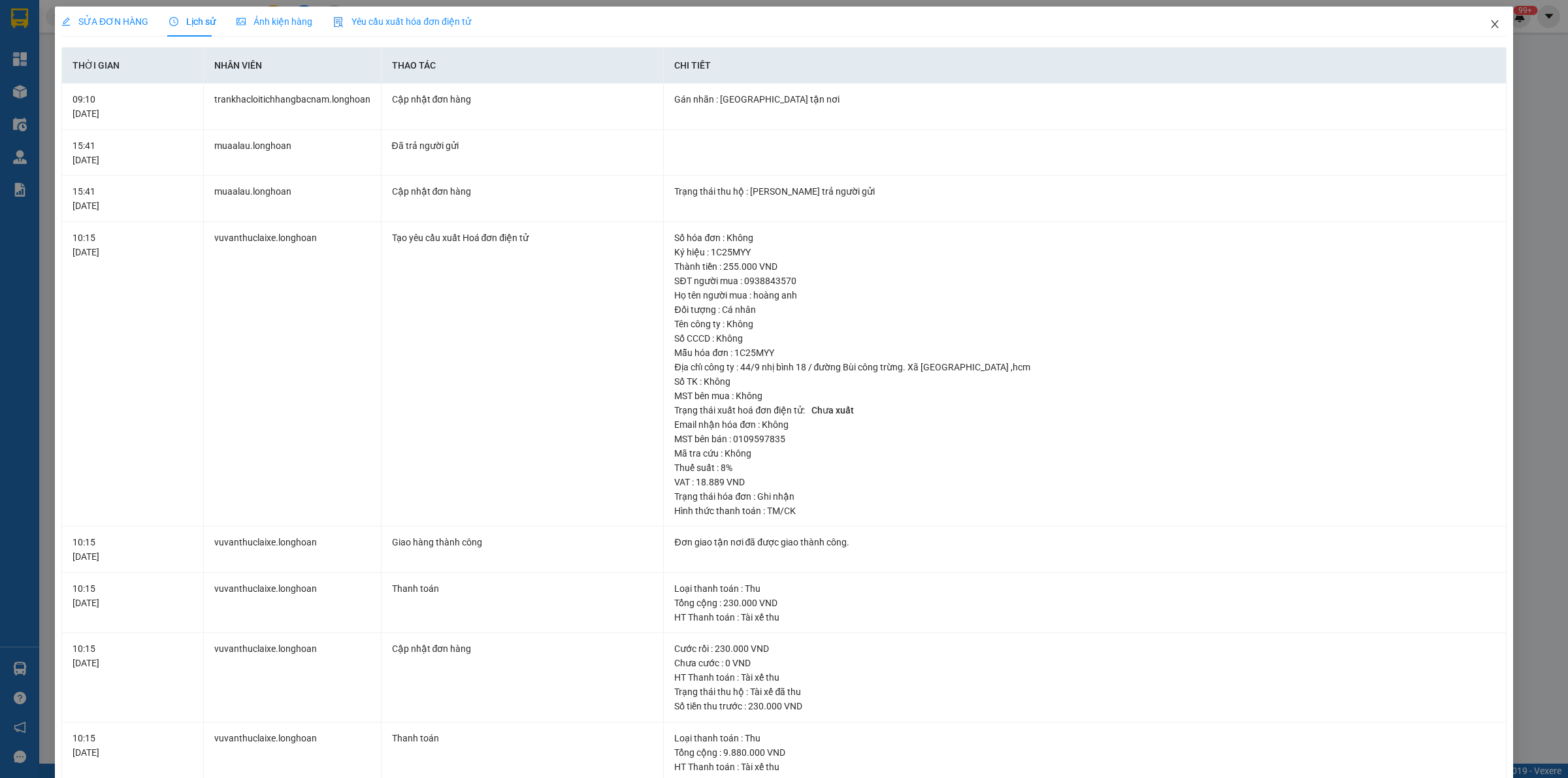
drag, startPoint x: 1478, startPoint y: 21, endPoint x: 1480, endPoint y: 33, distance: 12.2
click at [1490, 21] on icon "close" at bounding box center [1494, 24] width 10 height 10
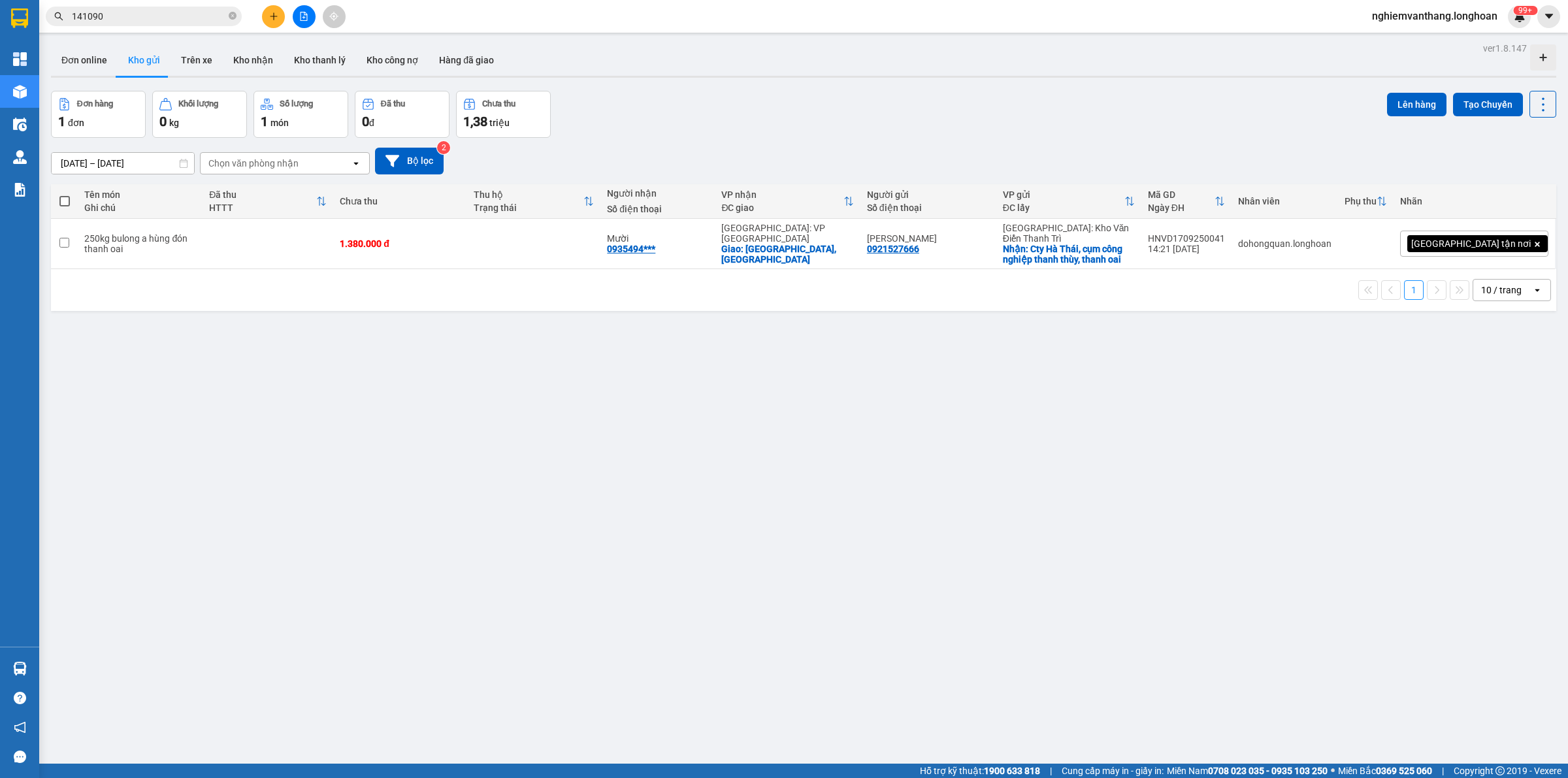
click at [1444, 9] on span "nghiemvanthang.longhoan" at bounding box center [1434, 16] width 146 height 16
click at [1417, 37] on span "Đăng xuất" at bounding box center [1440, 40] width 120 height 14
